Goal: Task Accomplishment & Management: Complete application form

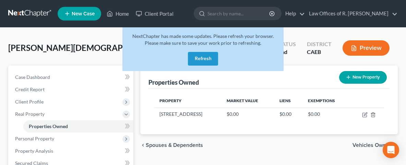
click at [207, 58] on button "Refresh" at bounding box center [203, 59] width 30 height 14
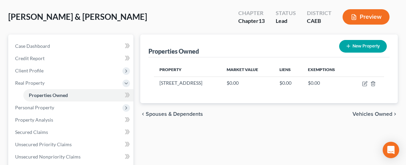
scroll to position [73, 0]
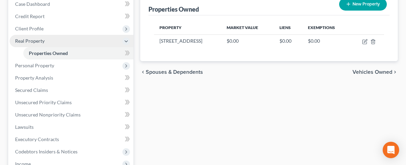
click at [124, 40] on icon at bounding box center [125, 41] width 5 height 5
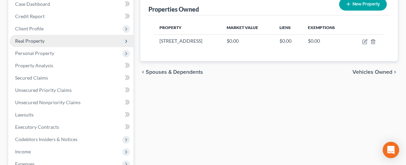
click at [125, 42] on icon at bounding box center [125, 41] width 5 height 5
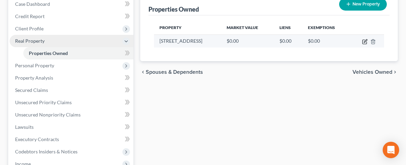
click at [366, 41] on icon "button" at bounding box center [364, 41] width 5 height 5
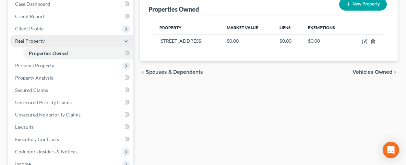
select select "4"
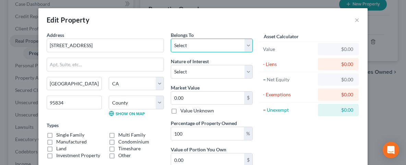
click at [171, 39] on select "Select Debtor 1 Only Debtor 2 Only Debtor 1 And Debtor 2 Only At Least One Of T…" at bounding box center [212, 46] width 82 height 14
select select "2"
click option "Debtor 1 And Debtor 2 Only" at bounding box center [0, 0] width 0 height 0
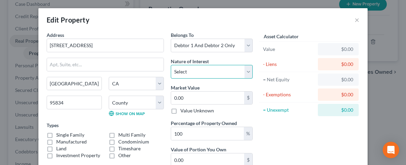
click at [171, 65] on select "Select Fee Simple Joint Tenant Life Estate Equitable Interest Future Interest T…" at bounding box center [212, 72] width 82 height 14
select select "0"
click option "Fee Simple" at bounding box center [0, 0] width 0 height 0
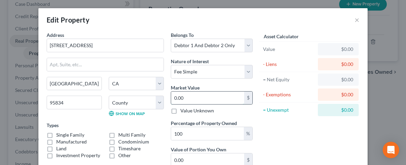
drag, startPoint x: 208, startPoint y: 98, endPoint x: 221, endPoint y: 95, distance: 14.1
click at [221, 95] on input "0.00" at bounding box center [207, 98] width 73 height 13
click at [204, 98] on input "0.00" at bounding box center [207, 98] width 73 height 13
click at [188, 94] on input "0.00" at bounding box center [207, 98] width 73 height 13
drag, startPoint x: 177, startPoint y: 98, endPoint x: 155, endPoint y: 98, distance: 21.9
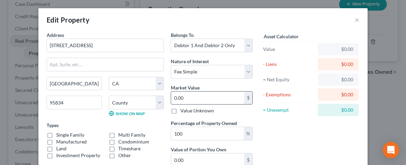
click at [171, 98] on input "0.00" at bounding box center [207, 98] width 73 height 13
type input "6"
type input "6.00"
type input "67"
type input "67.00"
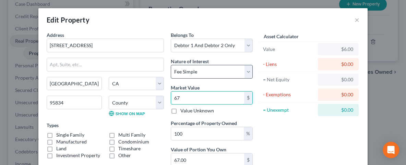
type input "677"
type input "677.00"
type input "6770"
type input "6,770.00"
type input "6,7700"
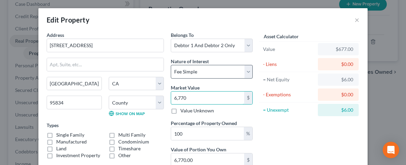
type input "67,700.00"
type input "67,7000"
type input "677,000.00"
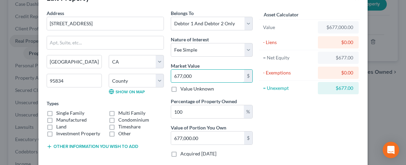
scroll to position [34, 0]
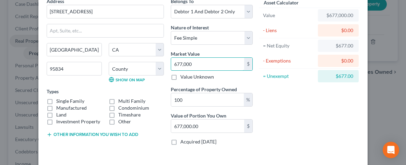
type input "677,000"
click at [56, 101] on label "Single Family" at bounding box center [70, 101] width 28 height 7
click at [59, 101] on input "Single Family" at bounding box center [61, 100] width 4 height 4
checkbox input "true"
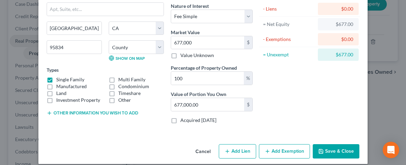
scroll to position [61, 0]
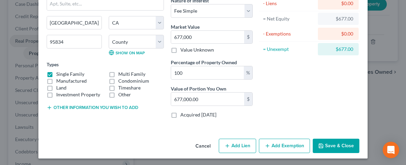
click at [333, 141] on button "Save & Close" at bounding box center [335, 146] width 47 height 14
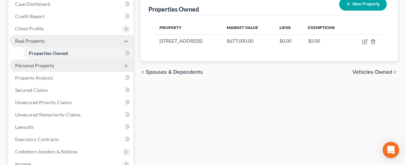
click at [73, 67] on span "Personal Property" at bounding box center [72, 66] width 124 height 12
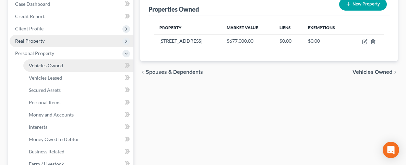
click at [81, 65] on link "Vehicles Owned" at bounding box center [78, 66] width 110 height 12
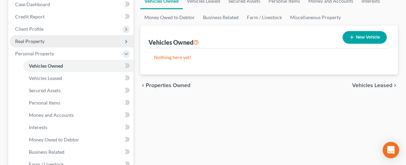
scroll to position [73, 0]
click at [369, 35] on button "New Vehicle" at bounding box center [364, 37] width 44 height 13
select select "0"
select select "2"
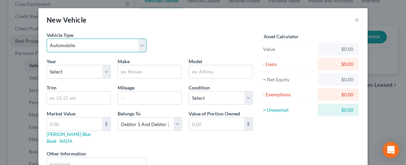
click at [47, 39] on select "Select Automobile Truck Trailer Watercraft Aircraft Motor Home Atv Other Vehicle" at bounding box center [97, 46] width 100 height 14
click at [224, 28] on div "New Vehicle ×" at bounding box center [202, 19] width 329 height 23
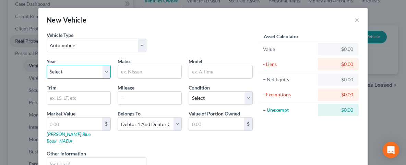
click at [47, 65] on select "Select 2026 2025 2024 2023 2022 2021 2020 2019 2018 2017 2016 2015 2014 2013 20…" at bounding box center [79, 72] width 64 height 14
select select "15"
click option "2011" at bounding box center [0, 0] width 0 height 0
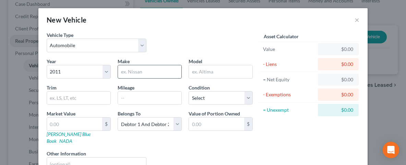
click at [134, 73] on input "text" at bounding box center [149, 71] width 63 height 13
type input "Honda"
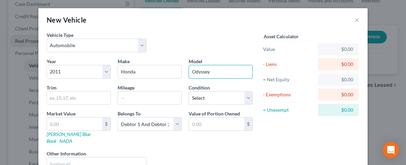
type input "Odyssey"
click at [200, 42] on div "Vehicle Type Select Automobile Truck Trailer Watercraft Aircraft Motor Home Atv…" at bounding box center [149, 45] width 213 height 26
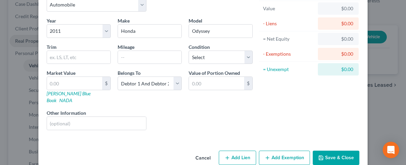
scroll to position [46, 0]
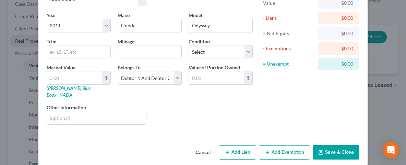
click at [325, 146] on button "Save & Close" at bounding box center [335, 153] width 47 height 14
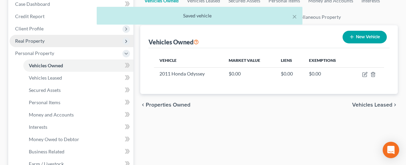
click at [362, 35] on button "New Vehicle" at bounding box center [364, 37] width 44 height 13
select select "0"
select select "2"
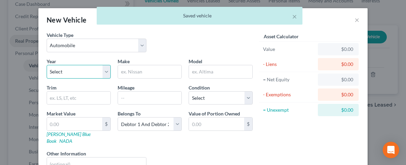
click at [47, 65] on select "Select 2026 2025 2024 2023 2022 2021 2020 2019 2018 2017 2016 2015 2014 2013 20…" at bounding box center [79, 72] width 64 height 14
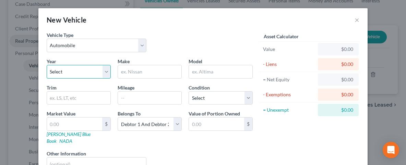
select select "1"
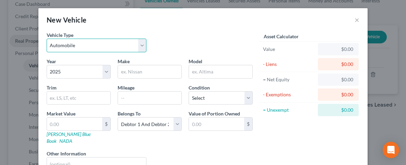
click at [47, 39] on select "Select Automobile Truck Trailer Watercraft Aircraft Motor Home Atv Other Vehicle" at bounding box center [97, 46] width 100 height 14
click at [140, 40] on select "Select Automobile Truck Trailer Watercraft Aircraft Motor Home Atv Other Vehicle" at bounding box center [97, 46] width 100 height 14
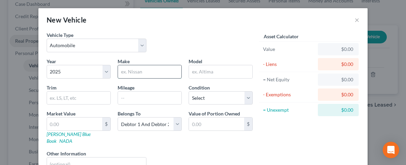
click at [135, 71] on input "text" at bounding box center [149, 71] width 63 height 13
type input "Ford"
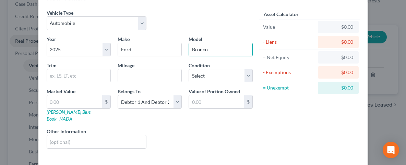
scroll to position [34, 0]
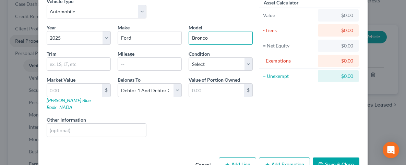
type input "Bronco"
click at [331, 158] on button "Save & Close" at bounding box center [335, 165] width 47 height 14
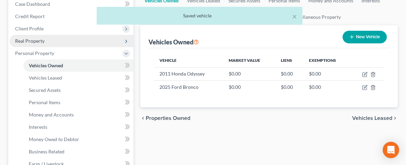
click at [364, 36] on button "New Vehicle" at bounding box center [364, 37] width 44 height 13
select select "0"
select select "2"
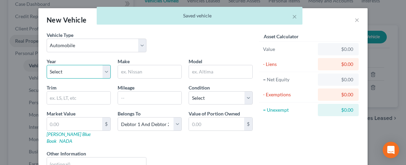
click at [47, 65] on select "Select 2026 2025 2024 2023 2022 2021 2020 2019 2018 2017 2016 2015 2014 2013 20…" at bounding box center [79, 72] width 64 height 14
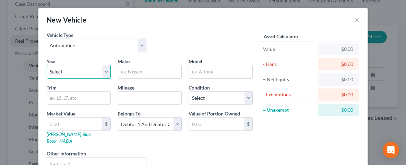
select select "13"
click option "2013" at bounding box center [0, 0] width 0 height 0
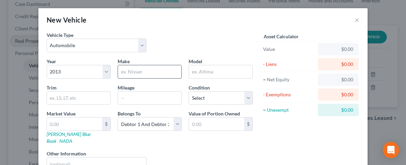
click at [132, 74] on input "text" at bounding box center [149, 71] width 63 height 13
type input "Chevrolet"
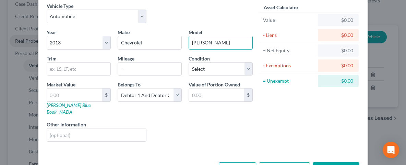
scroll to position [46, 0]
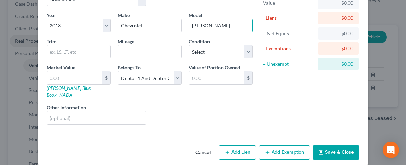
type input "[PERSON_NAME]"
drag, startPoint x: 329, startPoint y: 141, endPoint x: 327, endPoint y: 145, distance: 4.5
click at [329, 146] on button "Save & Close" at bounding box center [335, 153] width 47 height 14
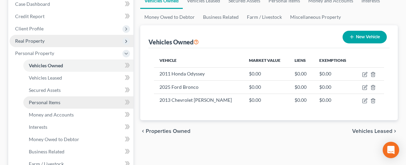
click at [48, 102] on span "Personal Items" at bounding box center [45, 103] width 32 height 6
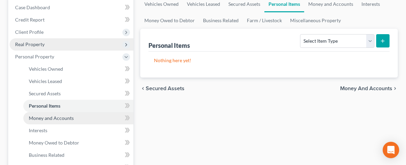
scroll to position [73, 0]
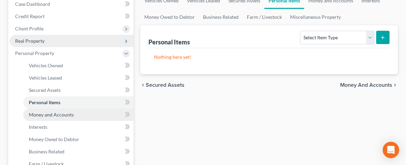
click at [59, 113] on span "Money and Accounts" at bounding box center [51, 115] width 45 height 6
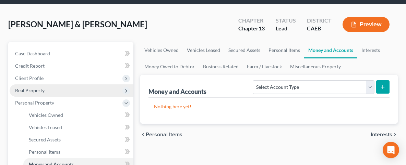
scroll to position [37, 0]
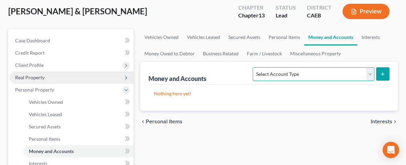
click at [252, 67] on select "Select Account Type Brokerage Cash on Hand Certificates of Deposit Checking Acc…" at bounding box center [312, 74] width 121 height 14
select select "cash_on_hand"
click option "Cash on Hand" at bounding box center [0, 0] width 0 height 0
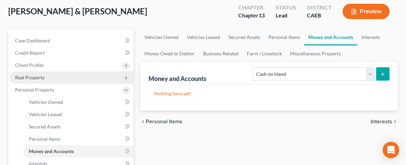
click at [386, 72] on button "submit" at bounding box center [382, 73] width 13 height 13
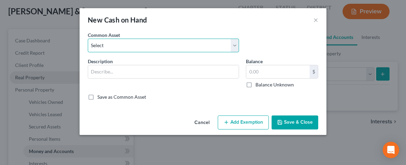
click at [88, 39] on select "Select Cash Cash" at bounding box center [163, 46] width 151 height 14
select select "0"
click option "Cash" at bounding box center [0, 0] width 0 height 0
type input "Cash"
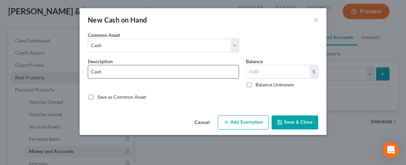
click at [135, 71] on input "Cash" at bounding box center [163, 71] width 150 height 13
click at [290, 124] on button "Save & Close" at bounding box center [294, 123] width 47 height 14
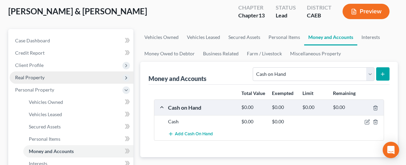
click at [380, 73] on icon "submit" at bounding box center [381, 74] width 5 height 5
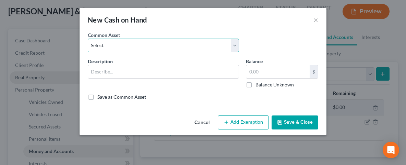
click at [88, 39] on select "Select Cash Cash" at bounding box center [163, 46] width 151 height 14
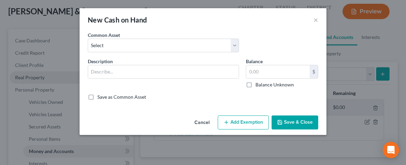
drag, startPoint x: 127, startPoint y: 46, endPoint x: 297, endPoint y: 53, distance: 169.3
click at [264, 30] on div "New Cash on Hand ×" at bounding box center [202, 19] width 247 height 23
click at [316, 17] on button "×" at bounding box center [315, 20] width 5 height 8
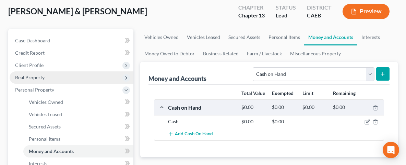
click at [374, 70] on form "Select Account Type Brokerage Cash on Hand Certificates of Deposit Checking Acc…" at bounding box center [320, 74] width 137 height 14
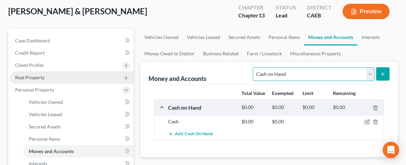
click at [252, 67] on select "Select Account Type Brokerage Cash on Hand Certificates of Deposit Checking Acc…" at bounding box center [312, 74] width 121 height 14
select select "checking"
click option "Checking Account" at bounding box center [0, 0] width 0 height 0
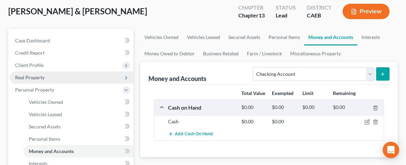
click at [388, 70] on button "submit" at bounding box center [382, 73] width 13 height 13
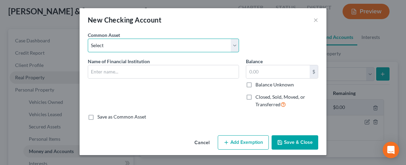
click at [88, 39] on select "Select Chase Bank [PERSON_NAME] Fargo Bank [PERSON_NAME] Credit Union [PERSON_N…" at bounding box center [163, 46] width 151 height 14
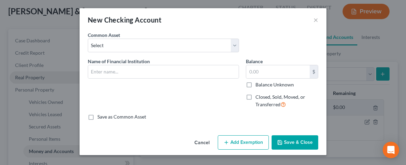
drag, startPoint x: 153, startPoint y: 51, endPoint x: 271, endPoint y: 34, distance: 119.7
click at [267, 34] on div "Common Asset Select Chase Bank [PERSON_NAME] Fargo Bank [PERSON_NAME] Credit Un…" at bounding box center [202, 45] width 237 height 26
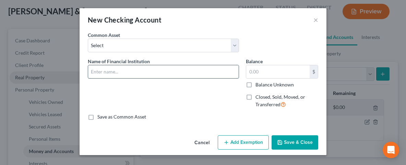
click at [151, 74] on input "text" at bounding box center [163, 71] width 150 height 13
click at [105, 67] on input "text" at bounding box center [163, 71] width 150 height 13
type input "Golden 1 CU"
click at [295, 142] on button "Save & Close" at bounding box center [294, 143] width 47 height 14
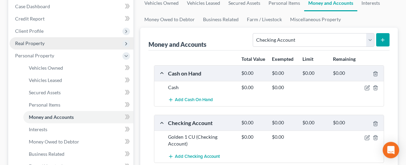
scroll to position [73, 0]
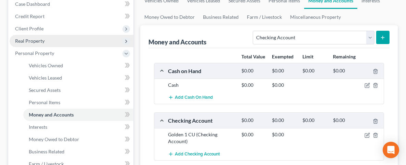
click at [383, 35] on icon "submit" at bounding box center [381, 37] width 5 height 5
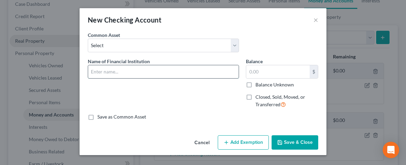
click at [123, 76] on input "text" at bounding box center [163, 71] width 150 height 13
type input "[PERSON_NAME] Fargo"
click at [288, 141] on button "Save & Close" at bounding box center [294, 143] width 47 height 14
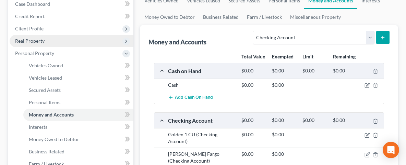
click at [380, 37] on icon "submit" at bounding box center [381, 37] width 5 height 5
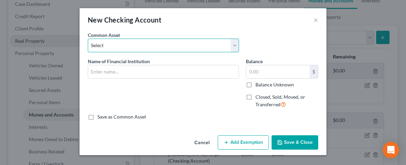
click at [88, 39] on select "Select Chase Bank [PERSON_NAME] Fargo Bank [PERSON_NAME] Credit Union [PERSON_N…" at bounding box center [163, 46] width 151 height 14
click at [234, 41] on select "Select Chase Bank [PERSON_NAME] Fargo Bank [PERSON_NAME] Credit Union [PERSON_N…" at bounding box center [163, 46] width 151 height 14
click at [88, 39] on select "Select Chase Bank [PERSON_NAME] Fargo Bank [PERSON_NAME] Credit Union [PERSON_N…" at bounding box center [163, 46] width 151 height 14
click at [237, 47] on select "Select Chase Bank [PERSON_NAME] Fargo Bank [PERSON_NAME] Credit Union [PERSON_N…" at bounding box center [163, 46] width 151 height 14
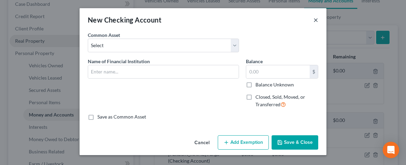
click at [315, 19] on button "×" at bounding box center [315, 20] width 5 height 8
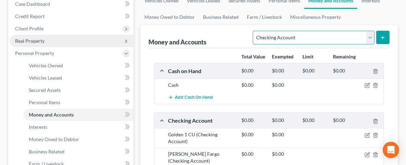
click at [252, 31] on select "Select Account Type Brokerage Cash on Hand Certificates of Deposit Checking Acc…" at bounding box center [312, 38] width 121 height 14
select select "savings"
click option "Savings Account" at bounding box center [0, 0] width 0 height 0
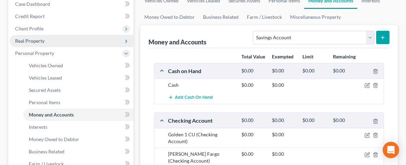
click at [386, 36] on button "submit" at bounding box center [382, 37] width 13 height 13
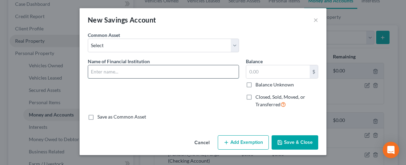
click at [136, 73] on input "text" at bounding box center [163, 71] width 150 height 13
type input "Golden 1 CU"
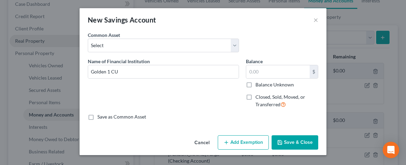
click at [294, 144] on button "Save & Close" at bounding box center [294, 143] width 47 height 14
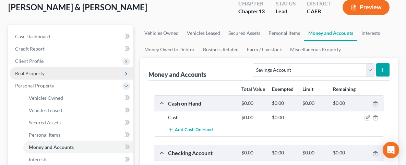
scroll to position [37, 0]
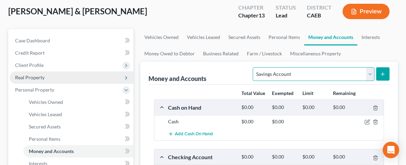
click at [252, 67] on select "Select Account Type Brokerage Cash on Hand Certificates of Deposit Checking Acc…" at bounding box center [312, 74] width 121 height 14
select select "other"
click option "Other (Credit Union, Health Savings Account, etc)" at bounding box center [0, 0] width 0 height 0
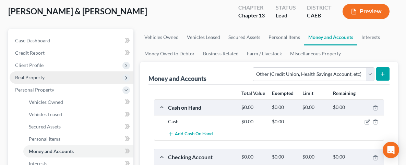
click at [382, 73] on icon "submit" at bounding box center [381, 74] width 5 height 5
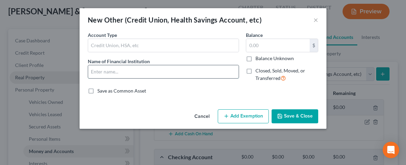
click at [129, 70] on input "text" at bounding box center [163, 71] width 150 height 13
type input "Venmo"
click at [301, 114] on button "Save & Close" at bounding box center [294, 117] width 47 height 14
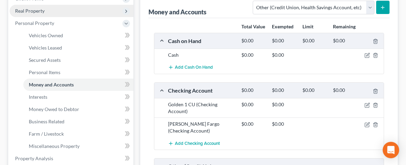
scroll to position [73, 0]
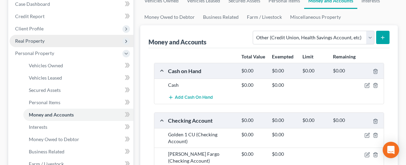
click at [383, 35] on icon "submit" at bounding box center [381, 37] width 5 height 5
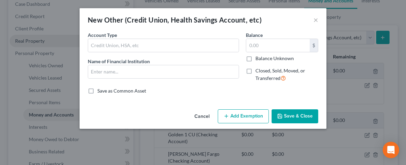
click at [384, 35] on div "New Other (Credit Union, Health Savings Account, etc) × An exemption set must f…" at bounding box center [203, 82] width 406 height 165
click at [369, 36] on div "New Other (Credit Union, Health Savings Account, etc) × An exemption set must f…" at bounding box center [203, 82] width 406 height 165
click at [316, 20] on button "×" at bounding box center [315, 20] width 5 height 8
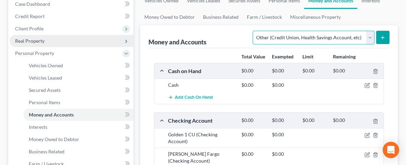
click at [252, 31] on select "Select Account Type Brokerage Cash on Hand Certificates of Deposit Checking Acc…" at bounding box center [312, 38] width 121 height 14
click option "Other (Credit Union, Health Savings Account, etc)" at bounding box center [0, 0] width 0 height 0
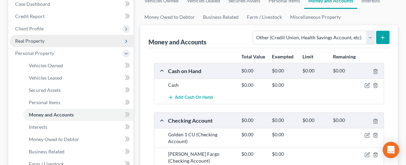
click at [378, 36] on button "submit" at bounding box center [382, 37] width 13 height 13
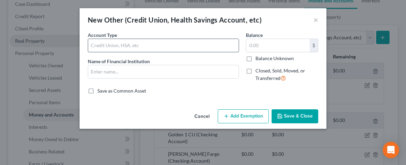
click at [143, 48] on input "text" at bounding box center [163, 45] width 150 height 13
type input "Crypto Currency"
drag, startPoint x: 293, startPoint y: 109, endPoint x: 296, endPoint y: 116, distance: 7.3
click at [294, 110] on button "Save & Close" at bounding box center [294, 117] width 47 height 14
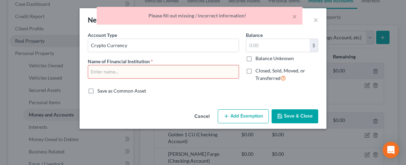
click at [317, 19] on div "× Please fill out missing / incorrect information!" at bounding box center [200, 17] width 406 height 21
click at [146, 69] on input "text" at bounding box center [163, 71] width 150 height 13
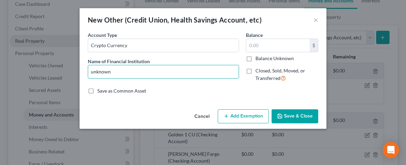
type input "unknown"
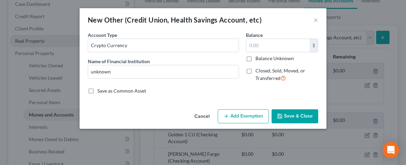
click at [296, 112] on button "Save & Close" at bounding box center [294, 117] width 47 height 14
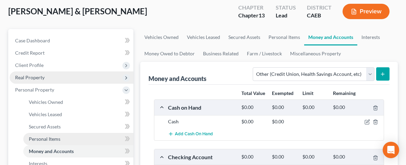
scroll to position [110, 0]
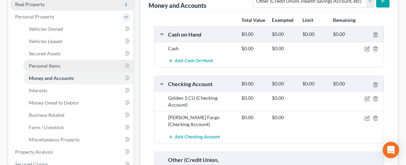
click at [45, 65] on span "Personal Items" at bounding box center [45, 66] width 32 height 6
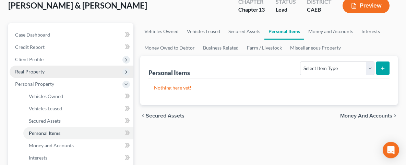
scroll to position [73, 0]
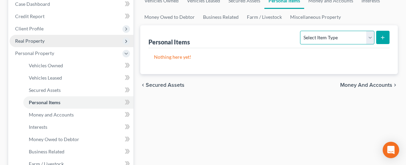
click at [300, 31] on select "Select Item Type Clothing Collectibles Of Value Electronics Firearms Household …" at bounding box center [337, 38] width 74 height 14
select select "clothing"
click option "Clothing" at bounding box center [0, 0] width 0 height 0
click at [385, 35] on icon "submit" at bounding box center [381, 37] width 5 height 5
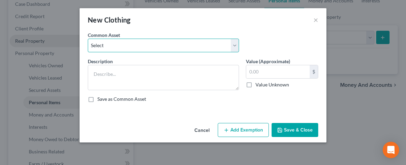
click at [88, 39] on select "Select Clothing" at bounding box center [163, 46] width 151 height 14
select select "0"
click option "Clothing" at bounding box center [0, 0] width 0 height 0
type textarea "Clothing"
type input "1,000.00"
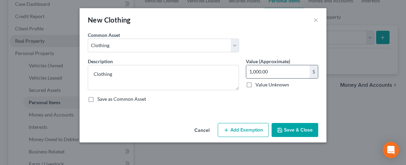
drag, startPoint x: 270, startPoint y: 70, endPoint x: 311, endPoint y: 74, distance: 41.0
click at [309, 74] on input "1,000.00" at bounding box center [277, 71] width 63 height 13
click at [301, 130] on button "Save & Close" at bounding box center [294, 130] width 47 height 14
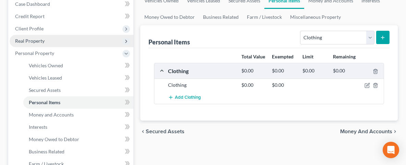
click at [383, 34] on button "submit" at bounding box center [382, 37] width 13 height 13
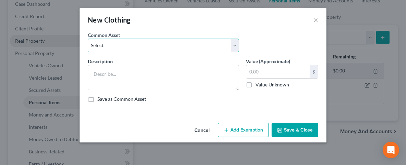
click at [88, 39] on select "Select Clothing" at bounding box center [163, 46] width 151 height 14
click at [234, 46] on select "Select Clothing" at bounding box center [163, 46] width 151 height 14
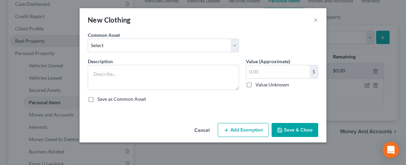
click at [313, 22] on div "New Clothing ×" at bounding box center [202, 19] width 247 height 23
click at [316, 20] on button "×" at bounding box center [315, 20] width 5 height 8
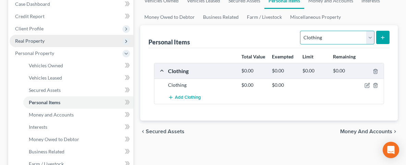
click at [300, 31] on select "Select Item Type Clothing Collectibles Of Value Electronics Firearms Household …" at bounding box center [337, 38] width 74 height 14
select select "electronics"
click option "Electronics" at bounding box center [0, 0] width 0 height 0
click at [379, 36] on button "submit" at bounding box center [382, 37] width 13 height 13
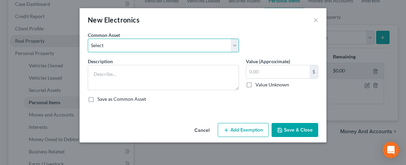
click at [88, 39] on select "Select televisions - 2 Televisions - 2, cell phone, radio/CD player" at bounding box center [163, 46] width 151 height 14
select select "0"
click option "televisions - 2" at bounding box center [0, 0] width 0 height 0
type textarea "televisions - 2"
type input "0.00"
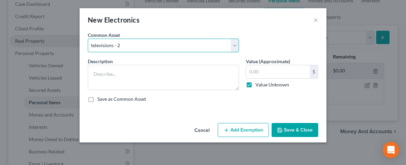
checkbox input "true"
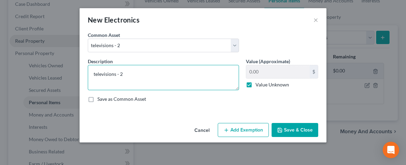
click at [130, 74] on textarea "televisions - 2" at bounding box center [163, 77] width 151 height 25
type textarea "televisions - 4, cell phones - 3, speaker"
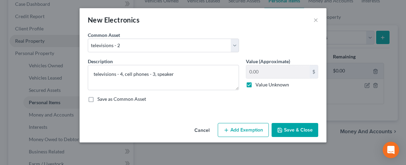
click at [303, 125] on button "Save & Close" at bounding box center [294, 130] width 47 height 14
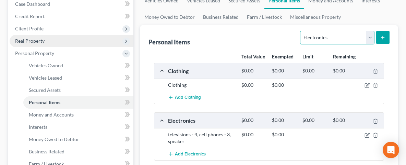
click at [300, 31] on select "Select Item Type Clothing Collectibles Of Value Electronics Firearms Household …" at bounding box center [337, 38] width 74 height 14
select select "household_goods"
click option "Household Goods" at bounding box center [0, 0] width 0 height 0
click at [385, 39] on button "submit" at bounding box center [382, 37] width 13 height 13
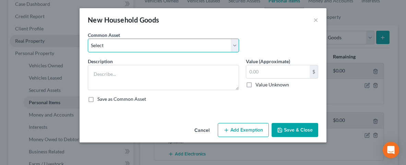
click at [88, 39] on select "Select Household goods, furnishings, appliances, cookware, dishware, silverware…" at bounding box center [163, 46] width 151 height 14
select select "0"
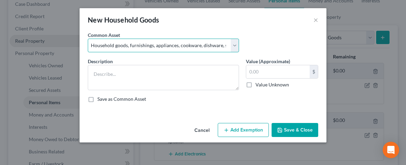
click option "Household goods, furnishings, appliances, cookware, dishware, silverware, etc" at bounding box center [0, 0] width 0 height 0
type textarea "Household goods, furnishings, appliances, cookware, dishware, silverware, etc"
type input "5,000.00"
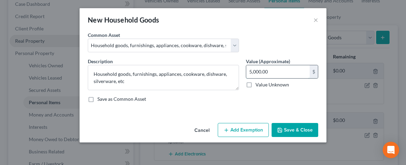
drag, startPoint x: 275, startPoint y: 70, endPoint x: 273, endPoint y: 66, distance: 4.8
click at [272, 65] on input "5,000.00" at bounding box center [277, 71] width 63 height 13
click at [306, 131] on button "Save & Close" at bounding box center [294, 130] width 47 height 14
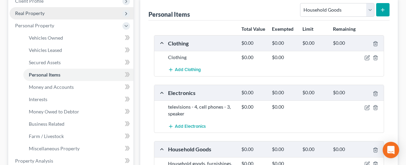
scroll to position [147, 0]
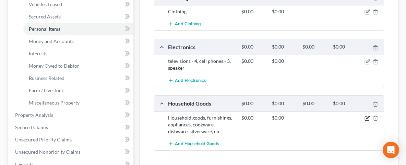
click at [368, 121] on icon "button" at bounding box center [366, 119] width 4 height 4
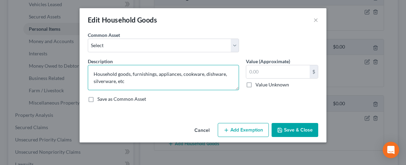
click at [98, 75] on textarea "Household goods, furnishings, appliances, cookware, dishware, silverware, etc" at bounding box center [163, 77] width 151 height 25
type textarea "household goods, furnishings, appliances, cookware, dishware, silverware, etc"
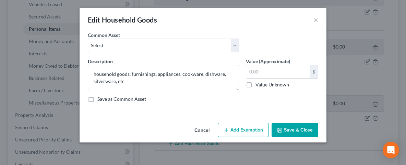
click at [291, 132] on button "Save & Close" at bounding box center [294, 130] width 47 height 14
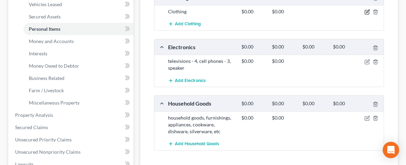
click at [365, 15] on icon "button" at bounding box center [366, 11] width 5 height 5
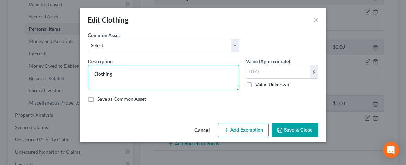
click at [94, 74] on textarea "Clothing" at bounding box center [163, 77] width 151 height 25
type textarea "clothing"
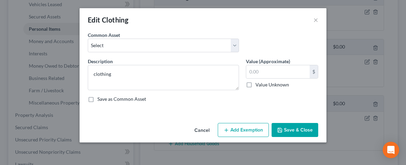
click at [284, 132] on button "Save & Close" at bounding box center [294, 130] width 47 height 14
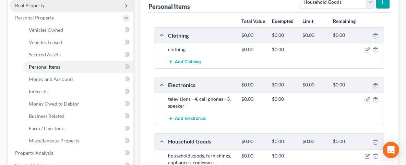
scroll to position [73, 0]
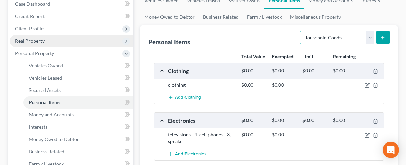
click at [300, 31] on select "Select Item Type Clothing Collectibles Of Value Electronics Firearms Household …" at bounding box center [337, 38] width 74 height 14
select select "collectibles_of_value"
click option "Collectibles Of Value" at bounding box center [0, 0] width 0 height 0
click at [380, 35] on icon "submit" at bounding box center [381, 37] width 5 height 5
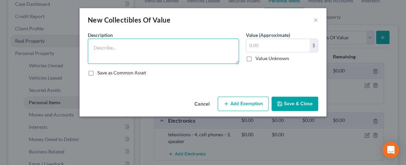
click at [127, 50] on textarea at bounding box center [163, 51] width 151 height 25
type textarea "Japanese wood block prints - 7"
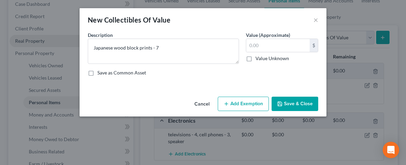
click at [302, 106] on button "Save & Close" at bounding box center [294, 104] width 47 height 14
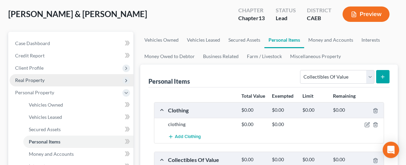
scroll to position [37, 0]
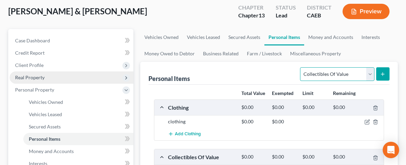
click at [300, 67] on select "Select Item Type Clothing Collectibles Of Value Electronics Firearms Household …" at bounding box center [337, 74] width 74 height 14
select select "jewelry"
click option "Jewelry" at bounding box center [0, 0] width 0 height 0
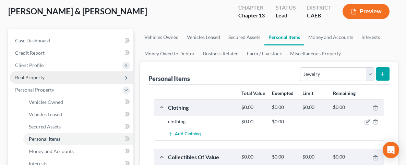
click at [382, 75] on icon "submit" at bounding box center [381, 74] width 5 height 5
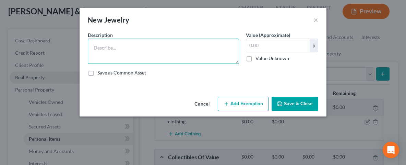
click at [105, 45] on textarea at bounding box center [163, 51] width 151 height 25
type textarea "diamond ring, pearl earrings"
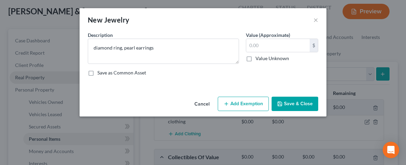
click at [291, 105] on button "Save & Close" at bounding box center [294, 104] width 47 height 14
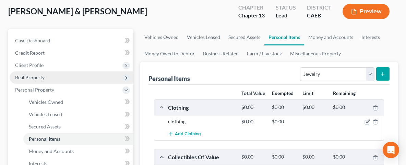
click at [383, 75] on icon "submit" at bounding box center [381, 74] width 5 height 5
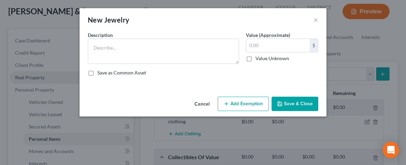
click at [383, 75] on div "New Jewelry × An exemption set must first be selected from the Filing Informati…" at bounding box center [203, 82] width 406 height 165
click at [316, 21] on button "×" at bounding box center [315, 20] width 5 height 8
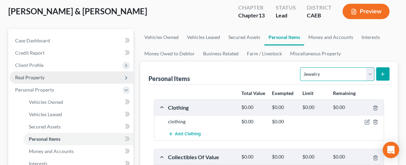
click at [300, 67] on select "Select Item Type Clothing Collectibles Of Value Electronics Firearms Household …" at bounding box center [337, 74] width 74 height 14
select select "sports_and_hobby_equipment"
click option "Sports & Hobby Equipment" at bounding box center [0, 0] width 0 height 0
click at [387, 70] on button "submit" at bounding box center [382, 73] width 13 height 13
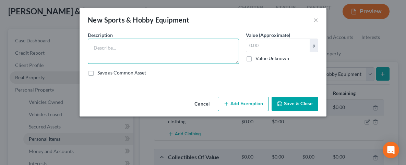
click at [146, 45] on textarea at bounding box center [163, 51] width 151 height 25
type textarea "basketball equipment, bikes - 3, cargo box"
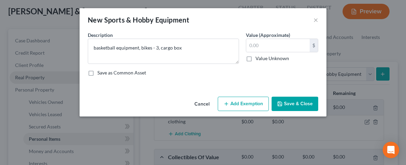
click at [290, 102] on button "Save & Close" at bounding box center [294, 104] width 47 height 14
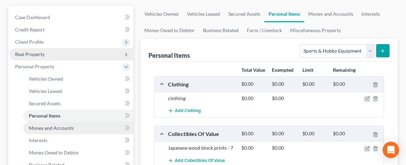
scroll to position [73, 0]
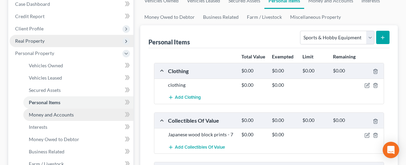
click at [67, 116] on span "Money and Accounts" at bounding box center [51, 115] width 45 height 6
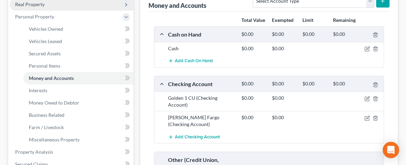
scroll to position [73, 0]
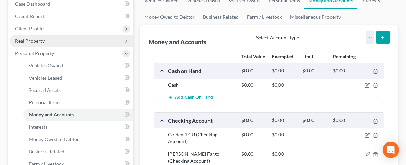
click at [252, 31] on select "Select Account Type Brokerage Cash on Hand Certificates of Deposit Checking Acc…" at bounding box center [312, 38] width 121 height 14
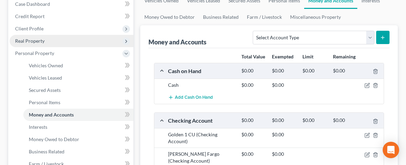
drag, startPoint x: 373, startPoint y: 33, endPoint x: 377, endPoint y: 16, distance: 17.6
click at [377, 16] on ul "Vehicles Owned Vehicles Leased Secured Assets Personal Items Money and Accounts…" at bounding box center [268, 8] width 257 height 33
click at [41, 130] on link "Interests" at bounding box center [78, 127] width 110 height 12
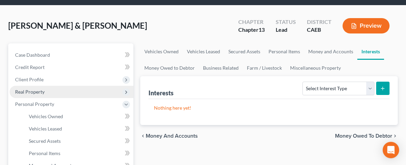
scroll to position [37, 0]
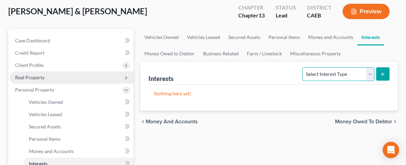
click at [302, 67] on select "Select Interest Type 401K Annuity Bond Education IRA Government Bond Government…" at bounding box center [338, 74] width 72 height 14
select select "ira"
click option "IRA" at bounding box center [0, 0] width 0 height 0
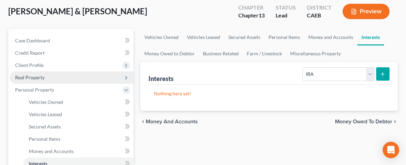
click at [387, 69] on button "submit" at bounding box center [382, 73] width 13 height 13
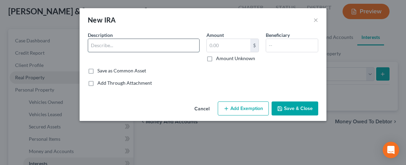
click at [128, 46] on input "text" at bounding box center [143, 45] width 111 height 13
drag, startPoint x: 158, startPoint y: 47, endPoint x: 76, endPoint y: 47, distance: 81.5
click at [88, 47] on input "529 Schoolshare Education IRA" at bounding box center [143, 45] width 111 height 13
type input "529 Schoolshare Education IRA"
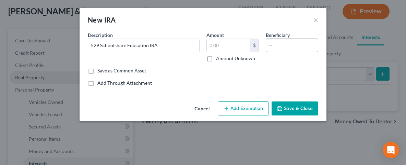
click at [295, 51] on input "text" at bounding box center [292, 45] width 52 height 13
type input "[PERSON_NAME]"
click at [219, 45] on input "text" at bounding box center [228, 45] width 43 height 13
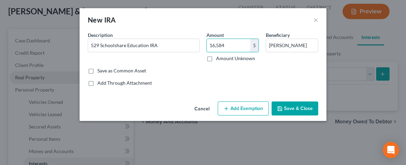
type input "16,584"
click at [289, 108] on button "Save & Close" at bounding box center [294, 109] width 47 height 14
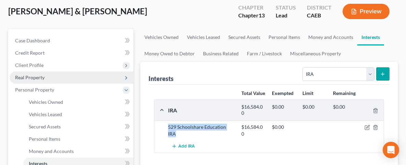
drag, startPoint x: 165, startPoint y: 132, endPoint x: 235, endPoint y: 136, distance: 69.7
click at [235, 136] on div "529 Schoolshare Education IRA" at bounding box center [200, 131] width 73 height 14
copy div "529 Schoolshare Education IRA"
click at [382, 70] on button "submit" at bounding box center [382, 73] width 13 height 13
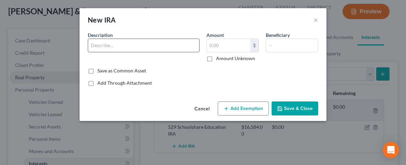
paste input "529 Schoolshare Education IRA"
type input "529 Schoolshare Education IRA"
click at [283, 44] on input "text" at bounding box center [292, 45] width 52 height 13
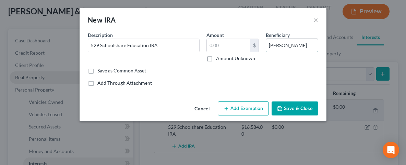
click at [276, 45] on input "[PERSON_NAME]" at bounding box center [292, 45] width 52 height 13
click at [284, 43] on input "[PERSON_NAME]" at bounding box center [292, 45] width 52 height 13
type input "C [PERSON_NAME]"
click at [224, 46] on input "text" at bounding box center [228, 45] width 43 height 13
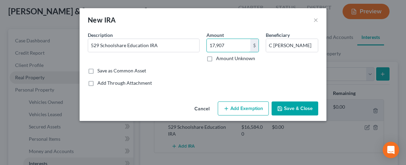
type input "17,907"
click at [295, 108] on button "Save & Close" at bounding box center [294, 109] width 47 height 14
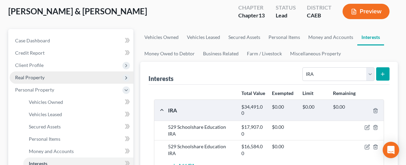
scroll to position [73, 0]
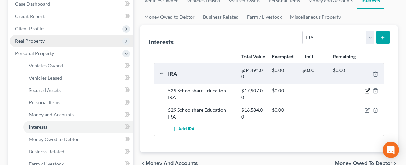
click at [365, 94] on icon "button" at bounding box center [366, 90] width 5 height 5
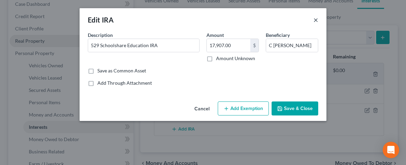
click at [316, 22] on button "×" at bounding box center [315, 20] width 5 height 8
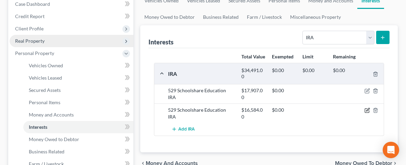
click at [368, 113] on icon "button" at bounding box center [366, 110] width 5 height 5
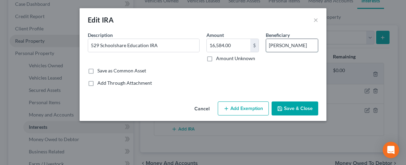
click at [274, 46] on input "[PERSON_NAME]" at bounding box center [292, 45] width 52 height 13
type input "[PERSON_NAME]"
click at [292, 113] on button "Save & Close" at bounding box center [294, 109] width 47 height 14
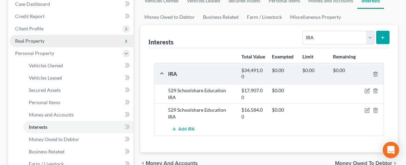
click at [382, 37] on icon "submit" at bounding box center [381, 37] width 5 height 5
click at [302, 31] on select "Select Interest Type 401K Annuity Bond Education IRA Government Bond Government…" at bounding box center [338, 38] width 72 height 14
drag, startPoint x: 372, startPoint y: 35, endPoint x: 384, endPoint y: 35, distance: 12.0
click at [384, 35] on icon "submit" at bounding box center [381, 37] width 5 height 5
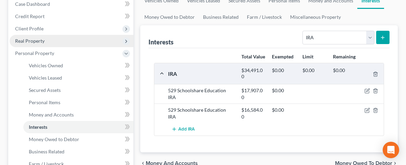
click at [381, 36] on icon "submit" at bounding box center [381, 37] width 5 height 5
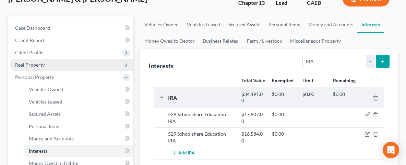
scroll to position [0, 0]
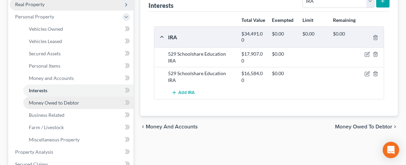
click at [44, 102] on span "Money Owed to Debtor" at bounding box center [54, 103] width 50 height 6
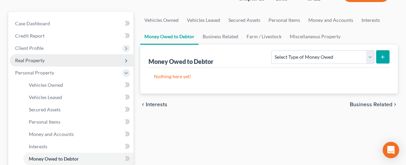
scroll to position [110, 0]
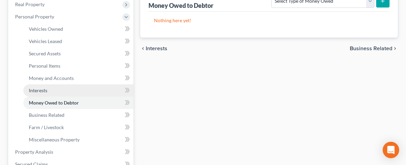
click at [44, 90] on span "Interests" at bounding box center [38, 91] width 18 height 6
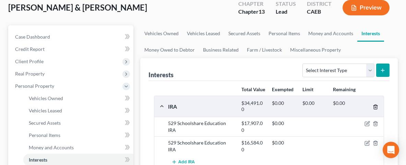
scroll to position [73, 0]
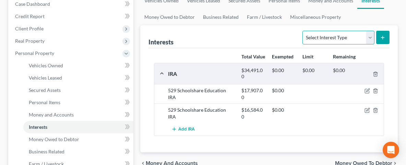
click at [302, 31] on select "Select Interest Type 401K Annuity Bond Education IRA Government Bond Government…" at bounding box center [338, 38] width 72 height 14
select select "education_ira"
click option "Education IRA" at bounding box center [0, 0] width 0 height 0
click at [382, 35] on icon "submit" at bounding box center [381, 37] width 5 height 5
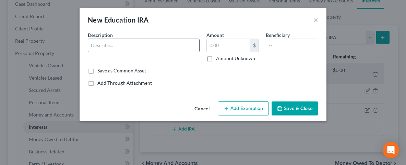
paste input "529 Schoolshare Education IRA"
type input "529 Schoolshare Education IRA"
click at [212, 47] on input "text" at bounding box center [228, 45] width 43 height 13
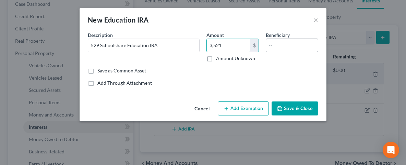
type input "3,521"
click at [293, 45] on input "text" at bounding box center [292, 45] width 52 height 13
type input "[PERSON_NAME]"
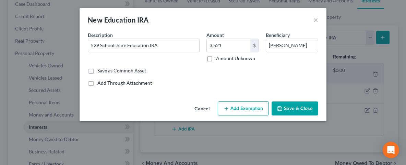
click at [288, 108] on button "Save & Close" at bounding box center [294, 109] width 47 height 14
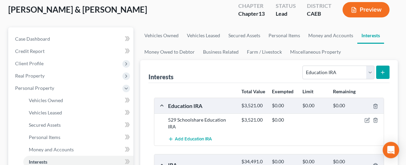
scroll to position [37, 0]
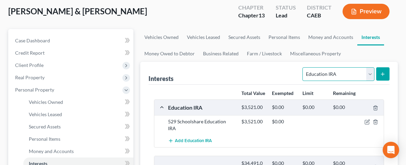
click at [302, 67] on select "Select Interest Type 401K Annuity Bond Education IRA Government Bond Government…" at bounding box center [338, 74] width 72 height 14
select select "pension_plan"
click option "Pension Plan" at bounding box center [0, 0] width 0 height 0
drag, startPoint x: 384, startPoint y: 73, endPoint x: 379, endPoint y: 73, distance: 4.5
click at [384, 73] on icon "submit" at bounding box center [381, 74] width 5 height 5
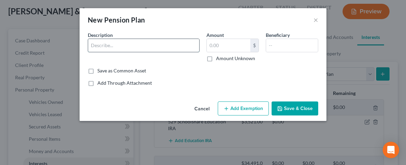
click at [122, 42] on input "text" at bounding box center [143, 45] width 111 height 13
type input "CalPERS"
click at [281, 42] on input "text" at bounding box center [292, 45] width 52 height 13
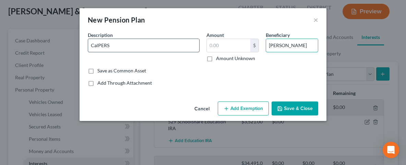
type input "[PERSON_NAME]"
click at [127, 45] on input "CalPERS" at bounding box center [143, 45] width 111 height 13
type input "CalPERS State Pension"
click at [290, 105] on button "Save & Close" at bounding box center [294, 109] width 47 height 14
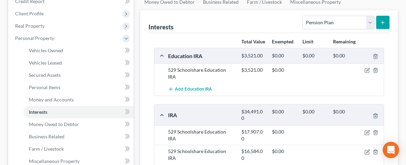
scroll to position [73, 0]
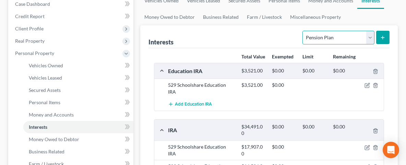
click at [302, 31] on select "Select Interest Type 401K Annuity Bond Education IRA Government Bond Government…" at bounding box center [338, 38] width 72 height 14
select select "incorporated_business"
click option "Incorporated Business" at bounding box center [0, 0] width 0 height 0
click at [383, 35] on icon "submit" at bounding box center [381, 37] width 5 height 5
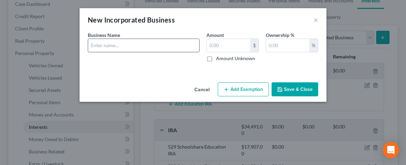
click at [98, 47] on input "text" at bounding box center [143, 45] width 111 height 13
type input "Sweaty [PERSON_NAME], LLC"
click at [282, 48] on input "text" at bounding box center [287, 45] width 43 height 13
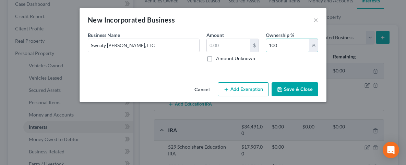
type input "100"
click at [296, 90] on button "Save & Close" at bounding box center [294, 90] width 47 height 14
